Goal: Task Accomplishment & Management: Complete application form

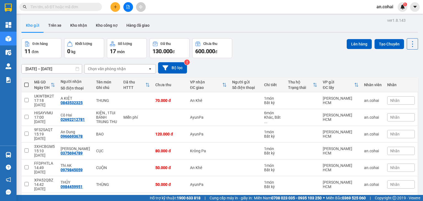
click at [73, 9] on input "text" at bounding box center [62, 7] width 65 height 6
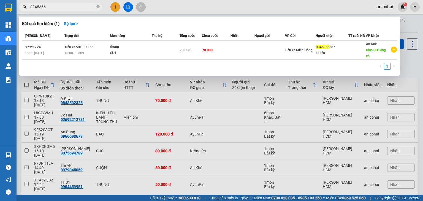
type input "0345356"
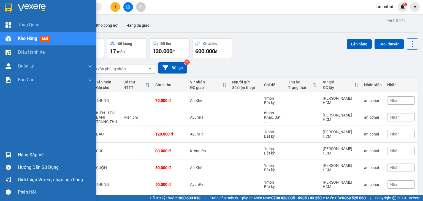
click at [29, 154] on div "Hàng sắp về" at bounding box center [55, 155] width 74 height 8
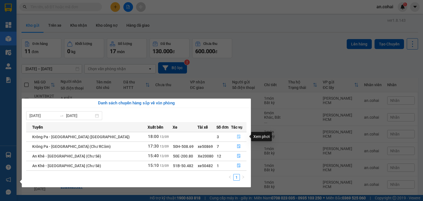
click at [237, 137] on icon "file-done" at bounding box center [239, 137] width 4 height 4
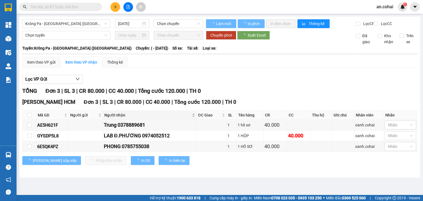
type input "[DATE]"
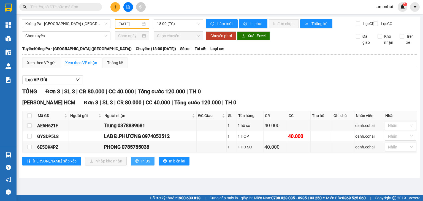
click at [141, 164] on span "In DS" at bounding box center [145, 161] width 9 height 6
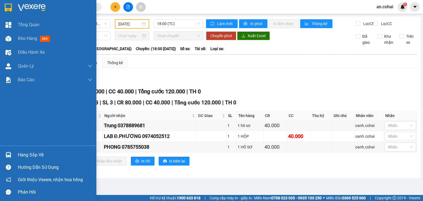
click at [25, 156] on div "Hàng sắp về" at bounding box center [55, 155] width 74 height 8
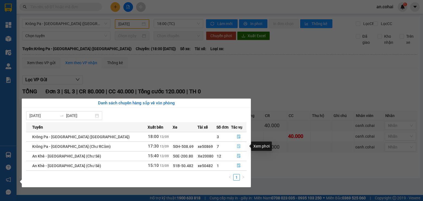
click at [237, 147] on icon "file-done" at bounding box center [239, 146] width 4 height 4
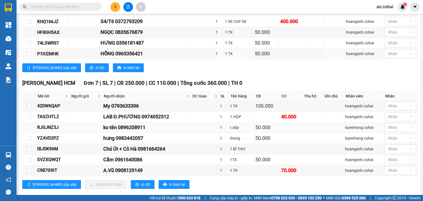
scroll to position [263, 0]
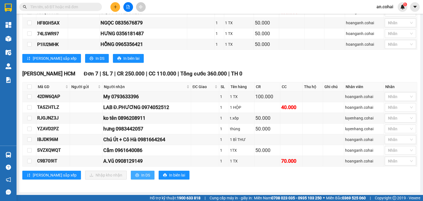
click at [141, 174] on span "In DS" at bounding box center [145, 175] width 9 height 6
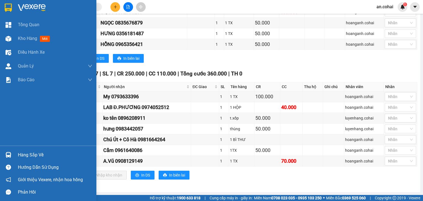
click at [28, 155] on div "Hàng sắp về" at bounding box center [55, 155] width 74 height 8
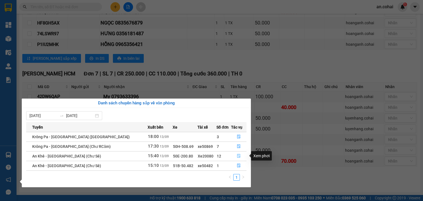
click at [237, 155] on icon "file-done" at bounding box center [238, 156] width 3 height 4
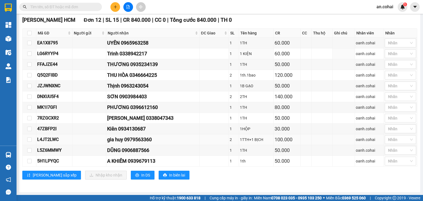
scroll to position [210, 0]
click at [141, 175] on span "In DS" at bounding box center [145, 175] width 9 height 6
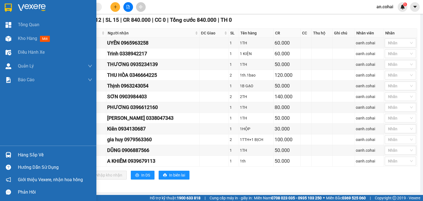
click at [18, 156] on div "Hàng sắp về" at bounding box center [55, 155] width 74 height 8
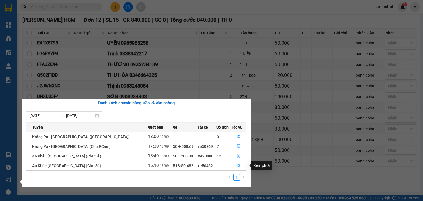
click at [237, 166] on icon "file-done" at bounding box center [239, 166] width 4 height 4
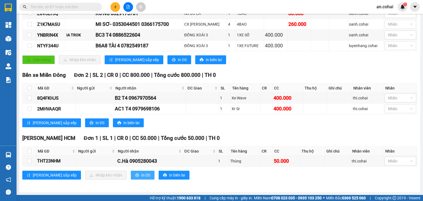
click at [131, 178] on button "In DS" at bounding box center [143, 175] width 24 height 9
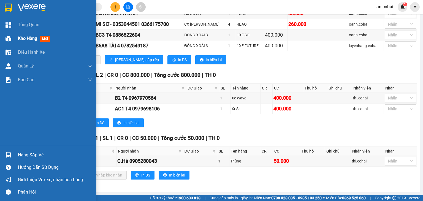
click at [18, 38] on div "Kho hàng mới" at bounding box center [48, 39] width 96 height 14
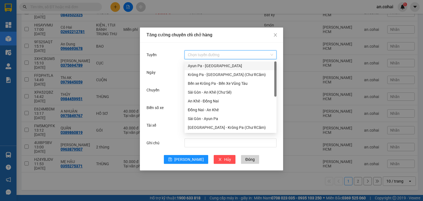
click at [202, 53] on input "Tuyến" at bounding box center [229, 55] width 82 height 8
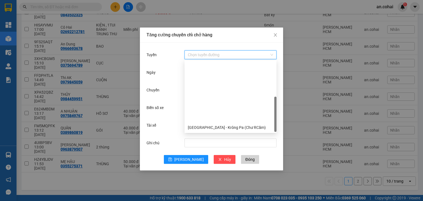
click at [220, 142] on div "[GEOGRAPHIC_DATA] - Krông Pa ([GEOGRAPHIC_DATA])" at bounding box center [230, 145] width 85 height 6
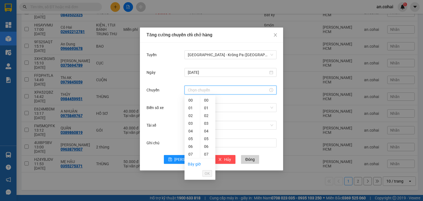
click at [195, 88] on input "Chuyến" at bounding box center [228, 90] width 80 height 6
click at [191, 181] on div "11" at bounding box center [192, 185] width 15 height 8
type input "11:00"
click at [205, 100] on div "00" at bounding box center [207, 100] width 15 height 8
click at [207, 173] on span "OK" at bounding box center [207, 174] width 5 height 6
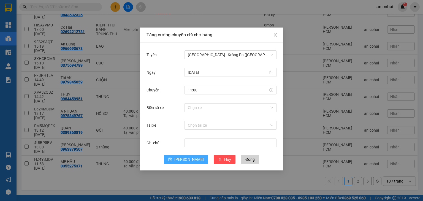
click at [191, 162] on span "[PERSON_NAME]" at bounding box center [188, 160] width 29 height 6
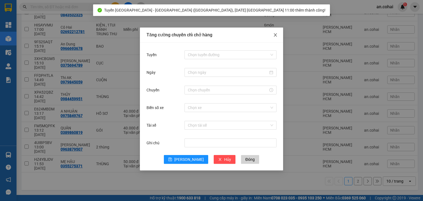
click at [278, 35] on span "Close" at bounding box center [275, 35] width 15 height 15
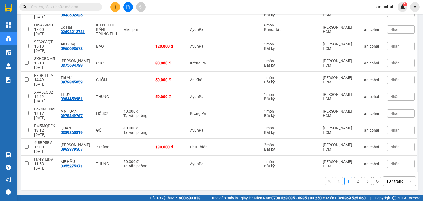
checkbox input "true"
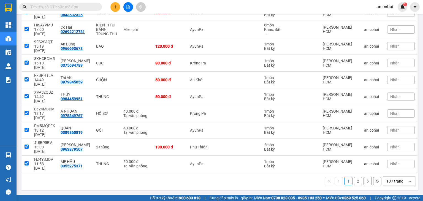
checkbox input "true"
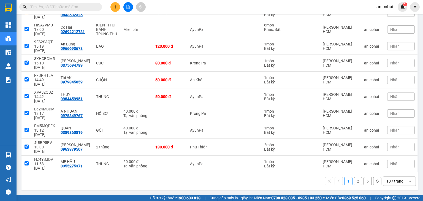
checkbox input "true"
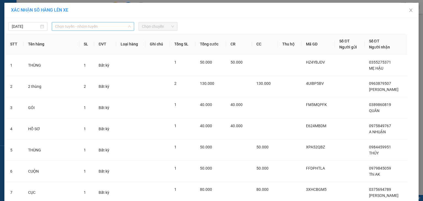
click at [93, 23] on span "Chọn tuyến - nhóm tuyến" at bounding box center [93, 26] width 76 height 8
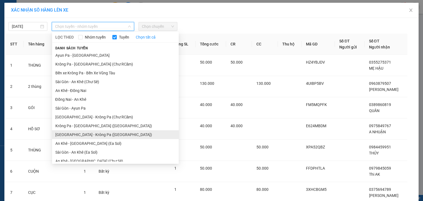
click at [87, 130] on li "[GEOGRAPHIC_DATA] - Krông Pa ([GEOGRAPHIC_DATA])" at bounding box center [115, 134] width 127 height 9
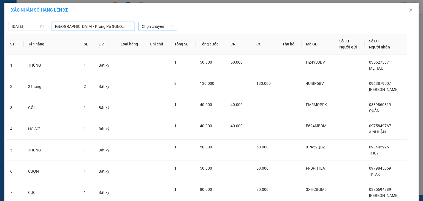
click at [155, 21] on div "[DATE] [GEOGRAPHIC_DATA] - [GEOGRAPHIC_DATA] ([GEOGRAPHIC_DATA]) [GEOGRAPHIC_DA…" at bounding box center [212, 25] width 412 height 12
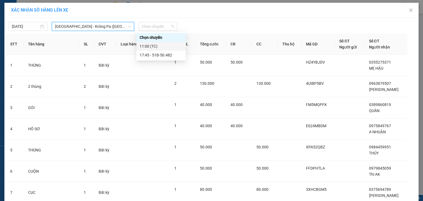
click at [155, 47] on div "11:00 (TC)" at bounding box center [161, 46] width 43 height 6
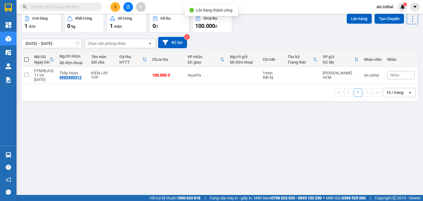
click at [26, 62] on span at bounding box center [26, 59] width 4 height 4
click at [26, 57] on input "checkbox" at bounding box center [26, 57] width 0 height 0
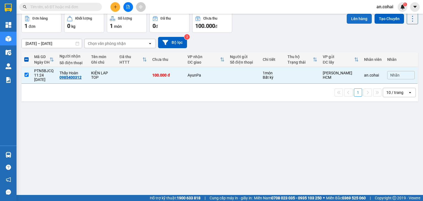
click at [360, 24] on button "Lên hàng" at bounding box center [359, 19] width 25 height 10
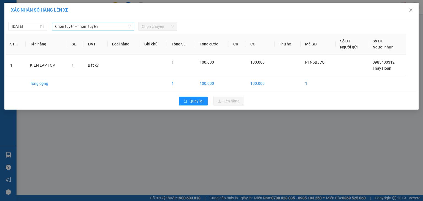
click at [99, 26] on span "Chọn tuyến - nhóm tuyến" at bounding box center [93, 26] width 76 height 8
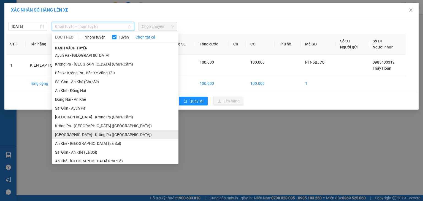
click at [93, 130] on li "[GEOGRAPHIC_DATA] - Krông Pa ([GEOGRAPHIC_DATA])" at bounding box center [115, 134] width 127 height 9
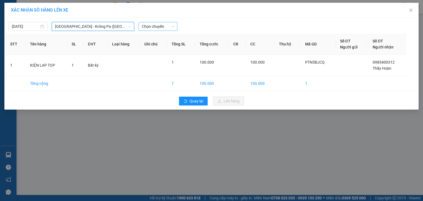
click at [158, 26] on span "Chọn chuyến" at bounding box center [158, 26] width 32 height 8
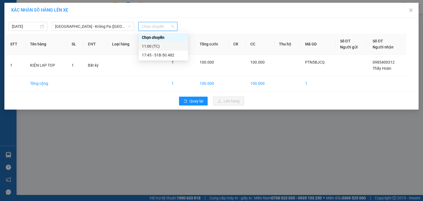
click at [163, 45] on div "11:00 (TC)" at bounding box center [163, 46] width 43 height 6
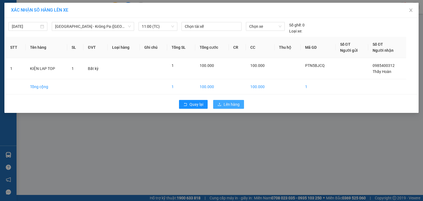
click at [222, 104] on button "Lên hàng" at bounding box center [228, 104] width 31 height 9
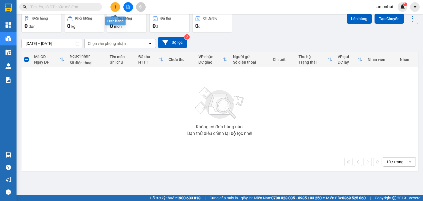
click at [118, 8] on button at bounding box center [115, 7] width 10 height 10
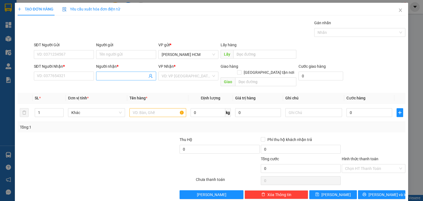
click at [118, 75] on input "Người nhận *" at bounding box center [123, 76] width 48 height 6
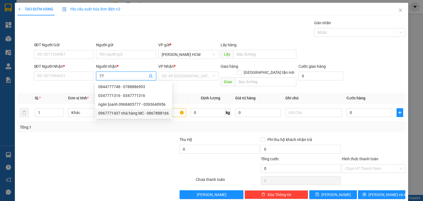
type input "7"
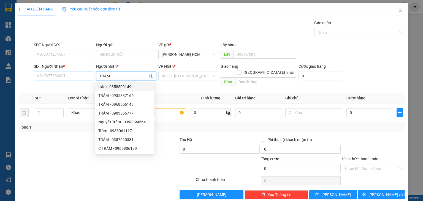
type input "TRÂM"
click at [72, 73] on input "SĐT Người Nhận *" at bounding box center [64, 76] width 60 height 9
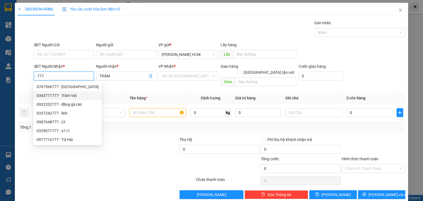
click at [75, 95] on div "0363771777 - Trâm Vải" at bounding box center [68, 96] width 62 height 6
type input "0363771777"
type input "Trâm Vải"
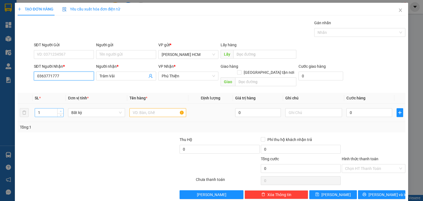
type input "0363771777"
click at [58, 109] on span "Increase Value" at bounding box center [60, 111] width 6 height 5
type input "5"
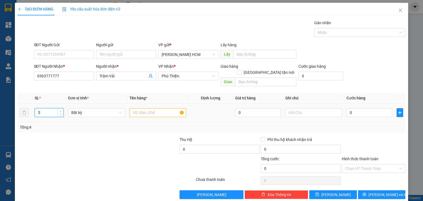
click at [58, 109] on span "Increase Value" at bounding box center [60, 111] width 6 height 5
drag, startPoint x: 143, startPoint y: 106, endPoint x: 142, endPoint y: 102, distance: 4.3
click at [142, 108] on input "text" at bounding box center [157, 112] width 57 height 9
type input "CÂY"
click at [371, 108] on input "0" at bounding box center [370, 112] width 46 height 9
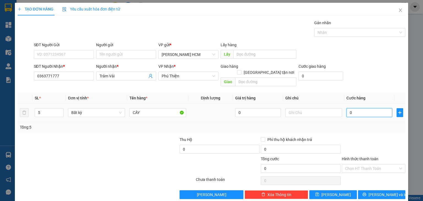
type input "006"
type input "6"
type input "0.060"
type input "60"
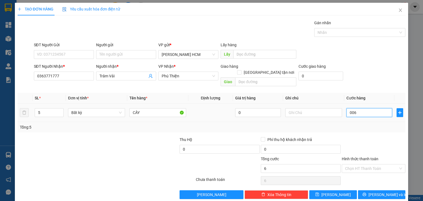
type input "60"
click at [385, 128] on div "Transit Pickup Surcharge Ids Transit Deliver Surcharge Ids Transit Deliver Surc…" at bounding box center [212, 109] width 388 height 179
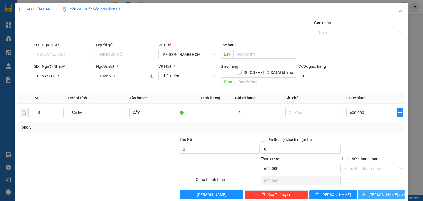
click at [378, 192] on span "[PERSON_NAME] và In" at bounding box center [388, 195] width 39 height 6
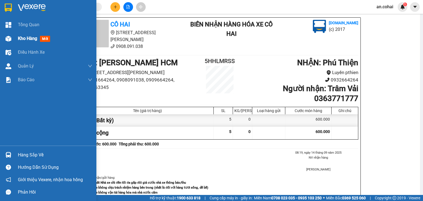
click at [14, 41] on div "Kho hàng mới" at bounding box center [48, 39] width 96 height 14
